Goal: Task Accomplishment & Management: Manage account settings

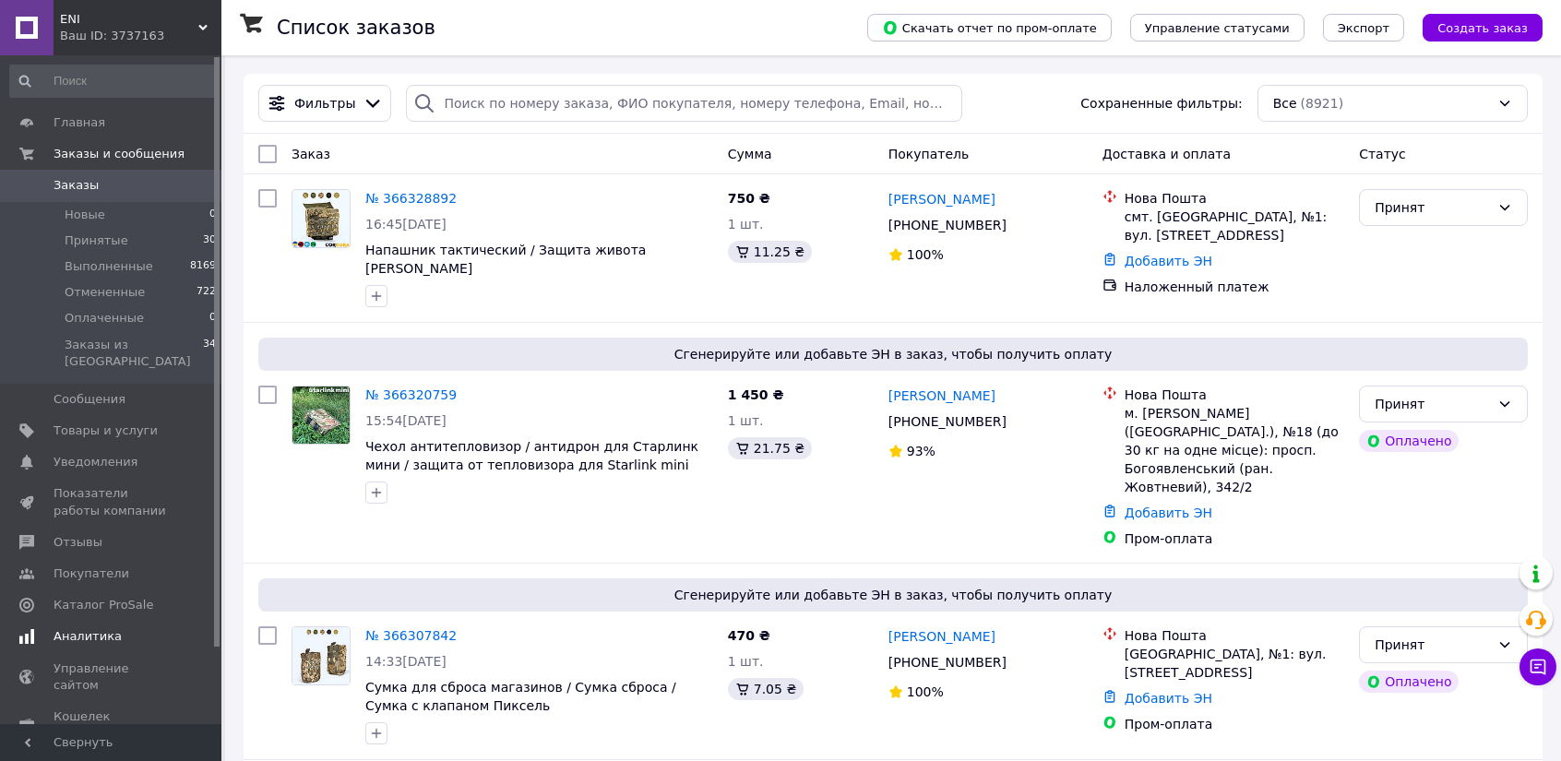
click at [81, 628] on span "Аналитика" at bounding box center [88, 636] width 68 height 17
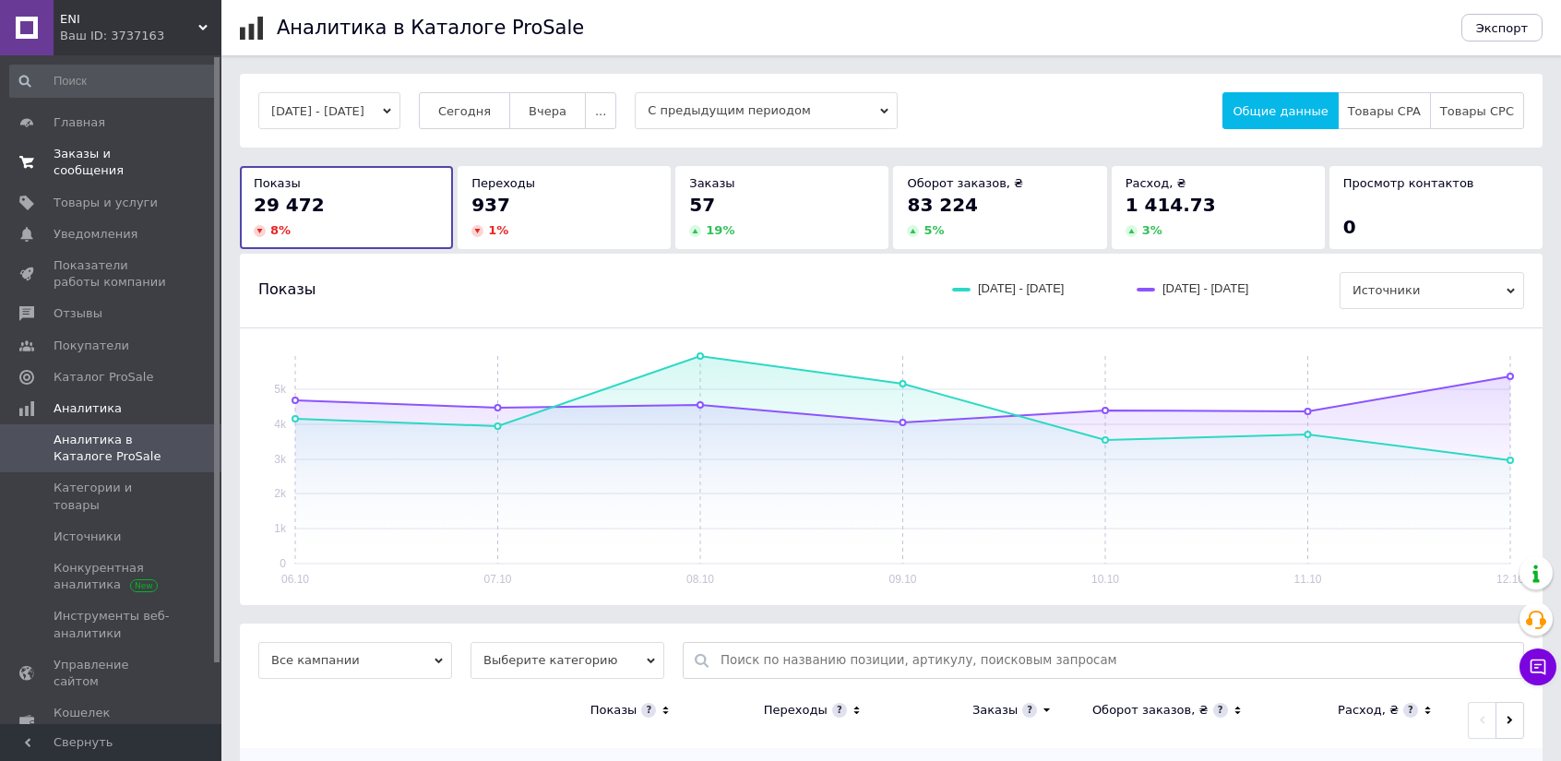
click at [102, 154] on span "Заказы и сообщения" at bounding box center [112, 162] width 117 height 33
